Goal: Information Seeking & Learning: Learn about a topic

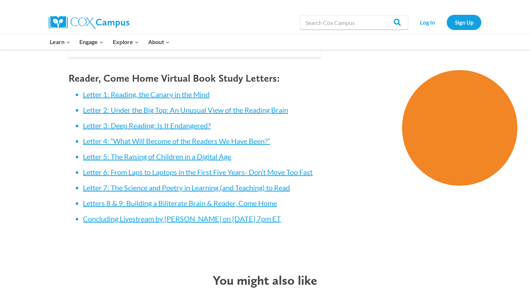
scroll to position [1349, 0]
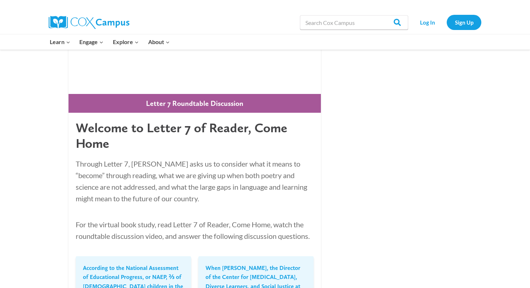
scroll to position [571, 0]
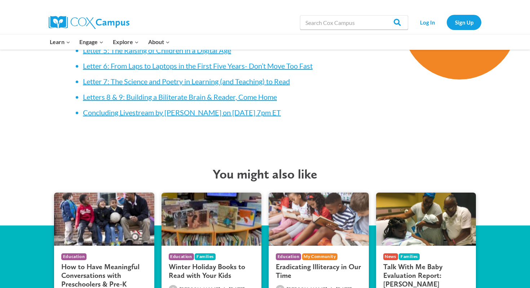
scroll to position [1127, 0]
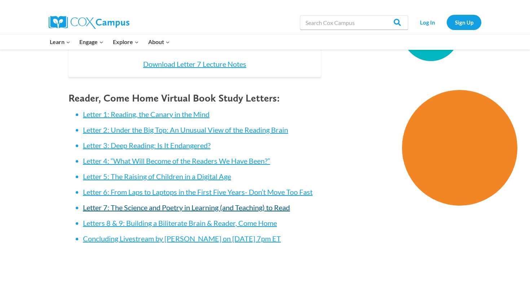
click at [149, 203] on link "Letter 7: The Science and Poetry in Learning (and Teaching) to Read" at bounding box center [186, 207] width 207 height 9
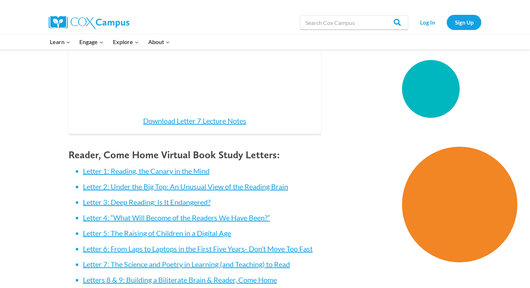
scroll to position [1087, 0]
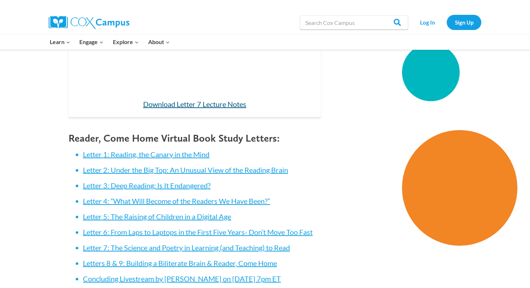
click at [202, 100] on link "Download Letter 7 Lecture Notes" at bounding box center [194, 104] width 103 height 9
